Goal: Task Accomplishment & Management: Manage account settings

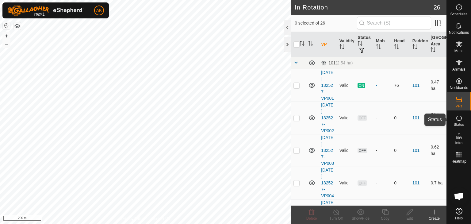
click at [460, 120] on icon at bounding box center [459, 118] width 6 height 6
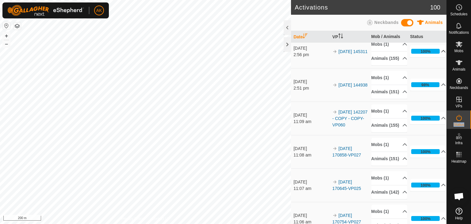
scroll to position [92, 0]
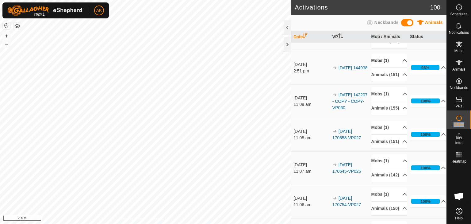
click at [378, 67] on p-accordion-header "Mobs (1)" at bounding box center [389, 61] width 36 height 14
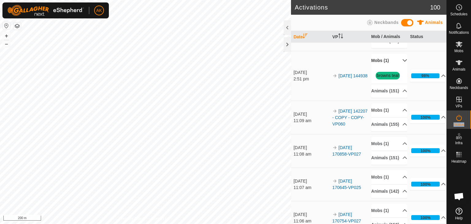
click at [378, 67] on p-accordion-header "Mobs (1)" at bounding box center [389, 61] width 36 height 14
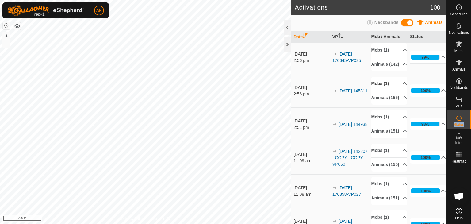
scroll to position [31, 0]
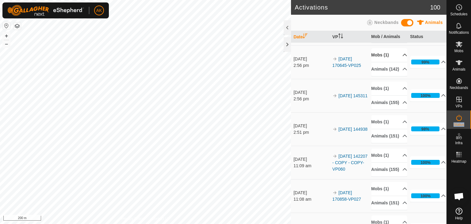
click at [380, 61] on p-accordion-header "Mobs (1)" at bounding box center [389, 55] width 36 height 14
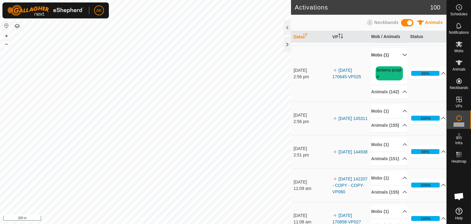
click at [380, 62] on p-accordion-header "Mobs (1)" at bounding box center [389, 55] width 36 height 14
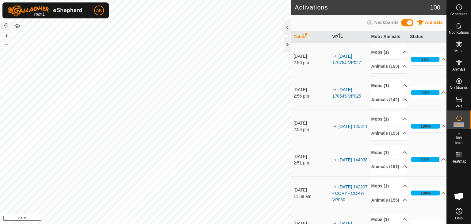
scroll to position [0, 0]
click at [381, 52] on p-accordion-header "Mobs (1)" at bounding box center [389, 52] width 36 height 14
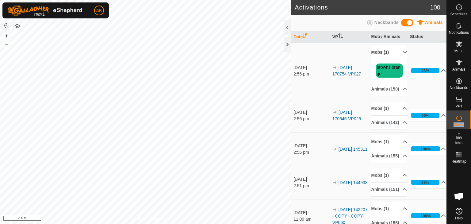
click at [432, 71] on p-accordion-header "98%" at bounding box center [428, 70] width 36 height 12
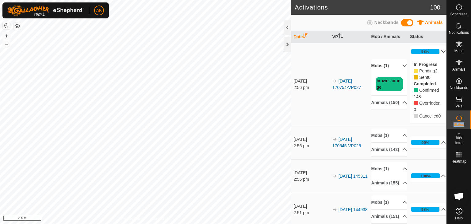
click at [433, 51] on p-accordion-header "98%" at bounding box center [428, 51] width 36 height 12
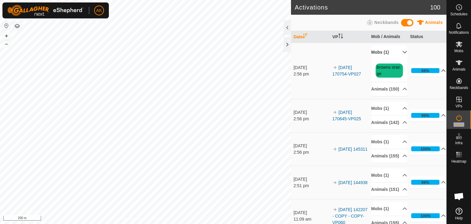
click at [398, 51] on p-accordion-header "Mobs (1)" at bounding box center [389, 52] width 36 height 14
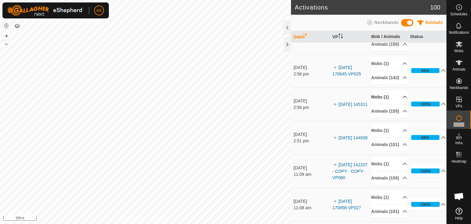
scroll to position [31, 0]
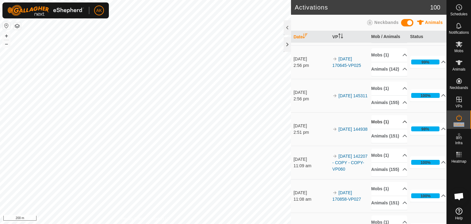
click at [379, 129] on p-accordion-header "Mobs (1)" at bounding box center [389, 122] width 36 height 14
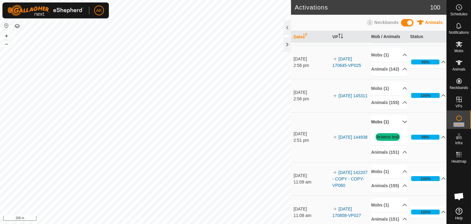
click at [379, 129] on p-accordion-header "Mobs (1)" at bounding box center [389, 122] width 36 height 14
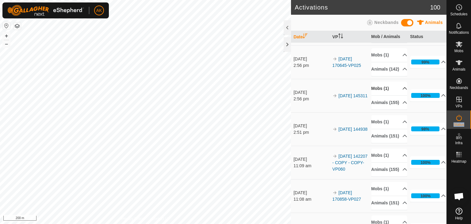
click at [380, 95] on p-accordion-header "Mobs (1)" at bounding box center [389, 89] width 36 height 14
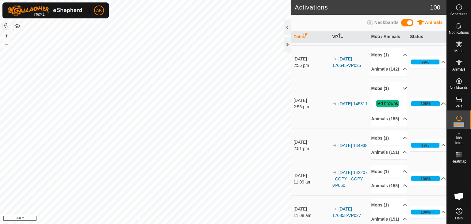
click at [380, 95] on p-accordion-header "Mobs (1)" at bounding box center [389, 89] width 36 height 14
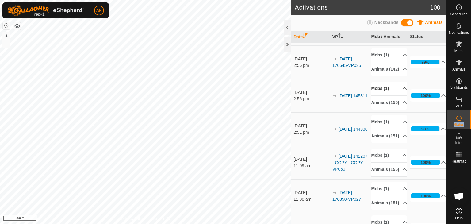
scroll to position [0, 0]
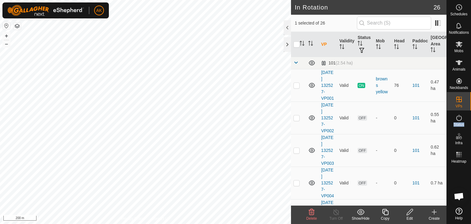
checkbox input "true"
checkbox input "false"
click at [311, 211] on icon at bounding box center [311, 211] width 7 height 7
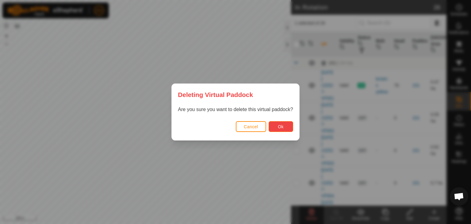
click at [282, 127] on span "Ok" at bounding box center [281, 126] width 6 height 5
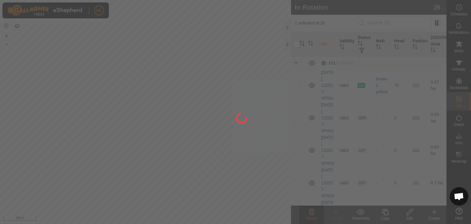
checkbox input "false"
